Goal: Use online tool/utility

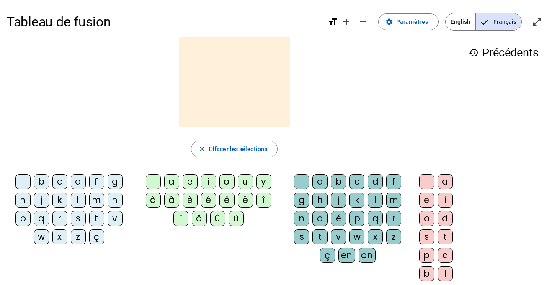
scroll to position [13, 0]
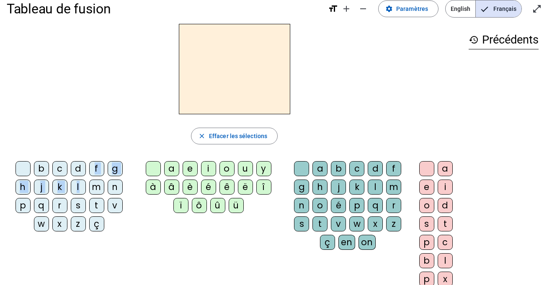
drag, startPoint x: 80, startPoint y: 187, endPoint x: 95, endPoint y: 167, distance: 25.3
click at [95, 167] on div "b c d f g h j k l m n p q r s t v w x z ç" at bounding box center [70, 198] width 121 height 74
click at [76, 183] on div "l" at bounding box center [78, 187] width 15 height 15
click at [188, 166] on div "e" at bounding box center [190, 168] width 15 height 15
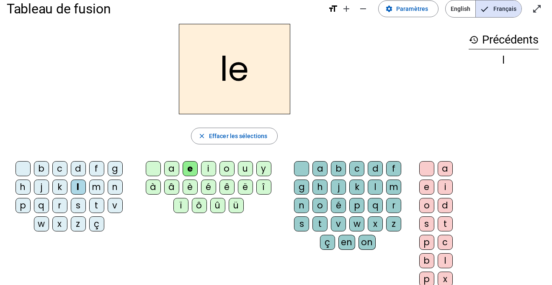
click at [246, 164] on div "u" at bounding box center [245, 168] width 15 height 15
click at [94, 203] on div "t" at bounding box center [96, 205] width 15 height 15
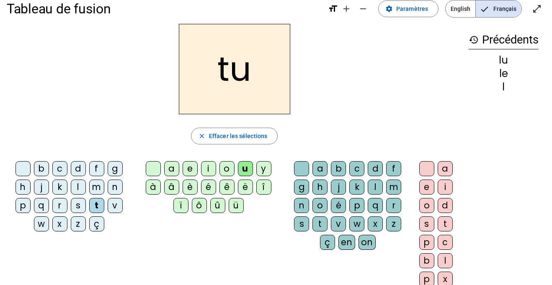
click at [80, 170] on div "d" at bounding box center [78, 168] width 15 height 15
click at [193, 168] on div "e" at bounding box center [190, 168] width 15 height 15
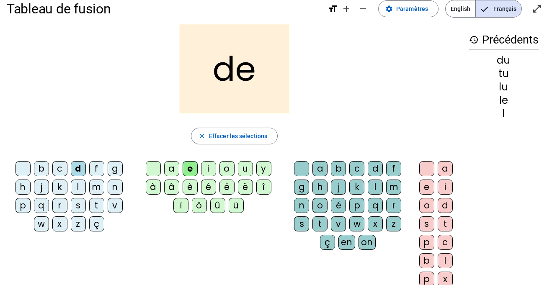
click at [96, 203] on div "t" at bounding box center [96, 205] width 15 height 15
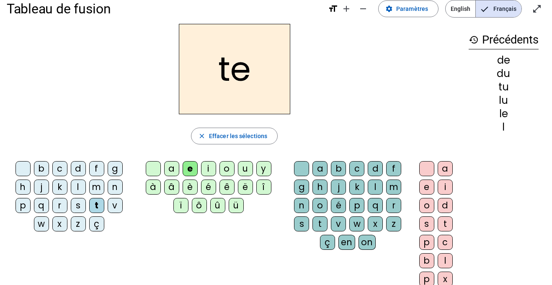
click at [173, 167] on div "a" at bounding box center [171, 168] width 15 height 15
